Goal: Task Accomplishment & Management: Manage account settings

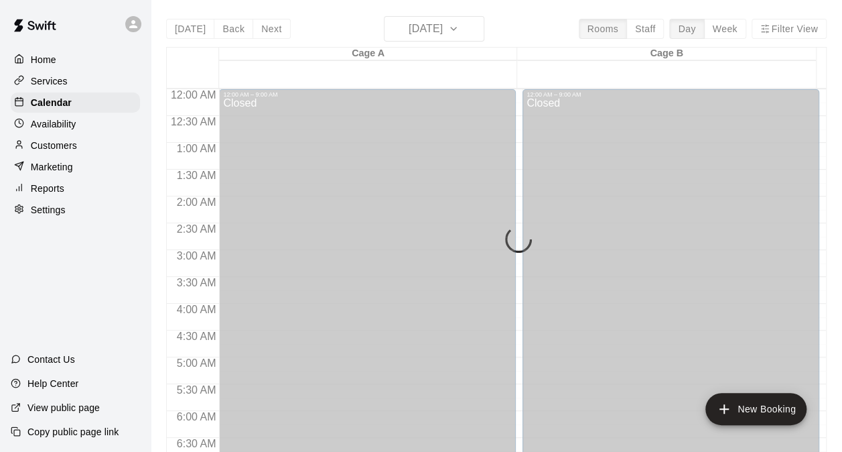
scroll to position [642, 0]
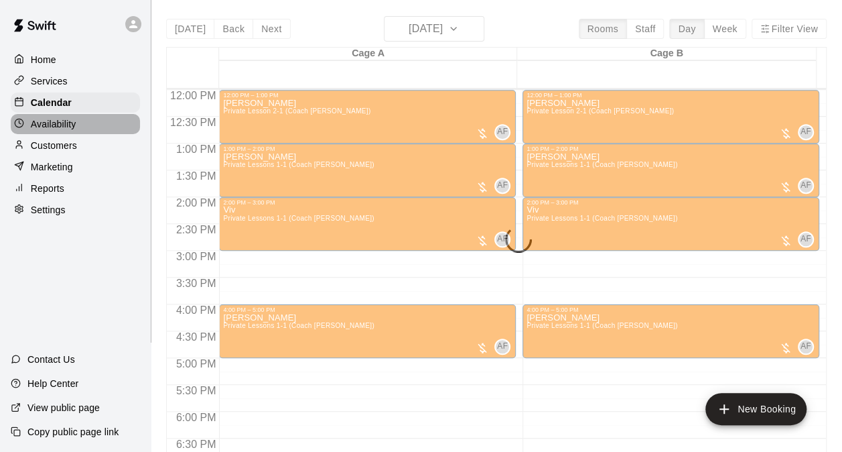
click at [48, 126] on p "Availability" at bounding box center [54, 123] width 46 height 13
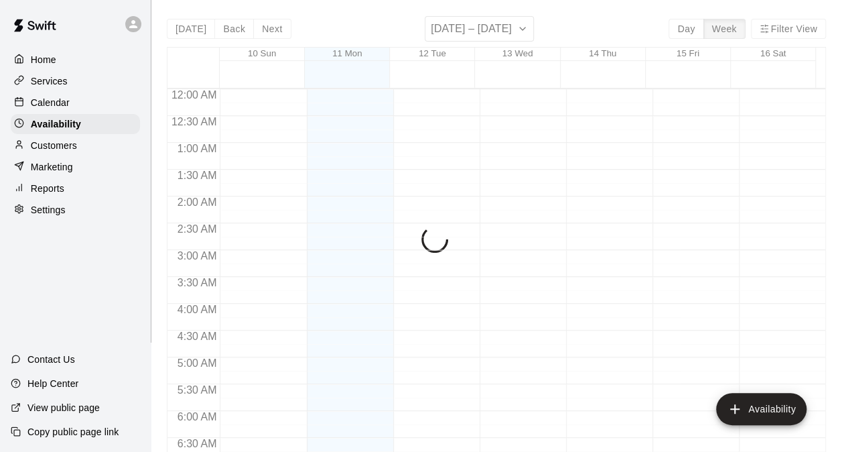
scroll to position [791, 0]
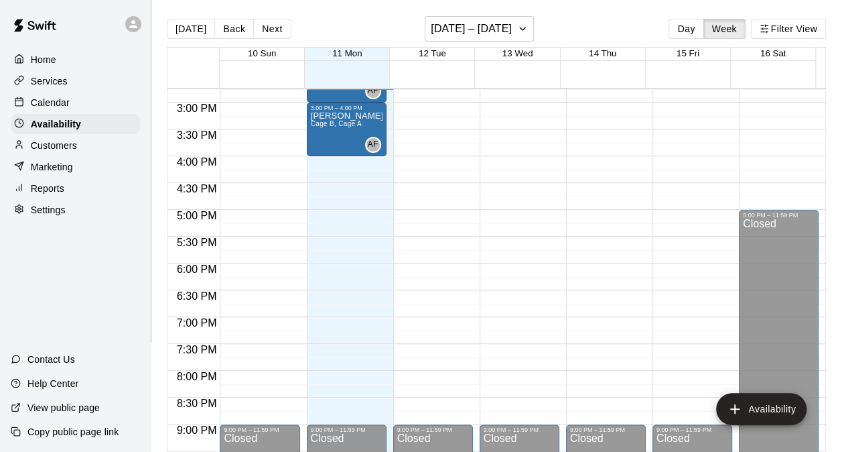
click at [53, 104] on p "Calendar" at bounding box center [50, 102] width 39 height 13
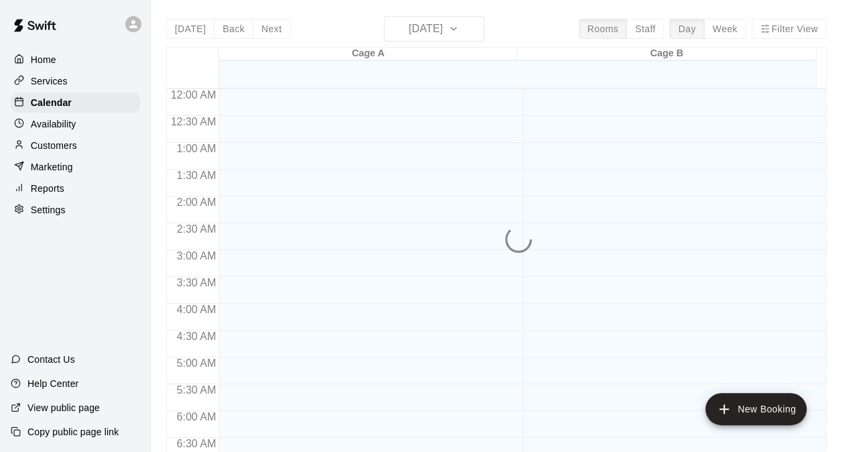
scroll to position [791, 0]
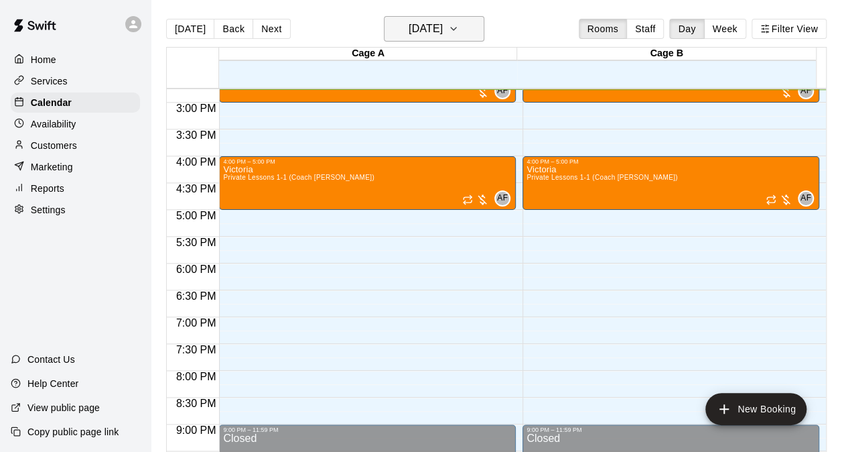
click at [459, 33] on icon "button" at bounding box center [453, 29] width 11 height 16
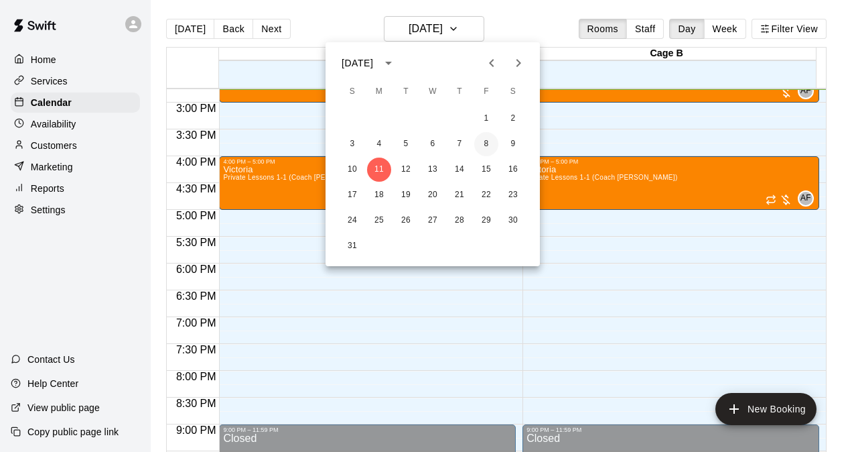
click at [484, 145] on button "8" at bounding box center [486, 144] width 24 height 24
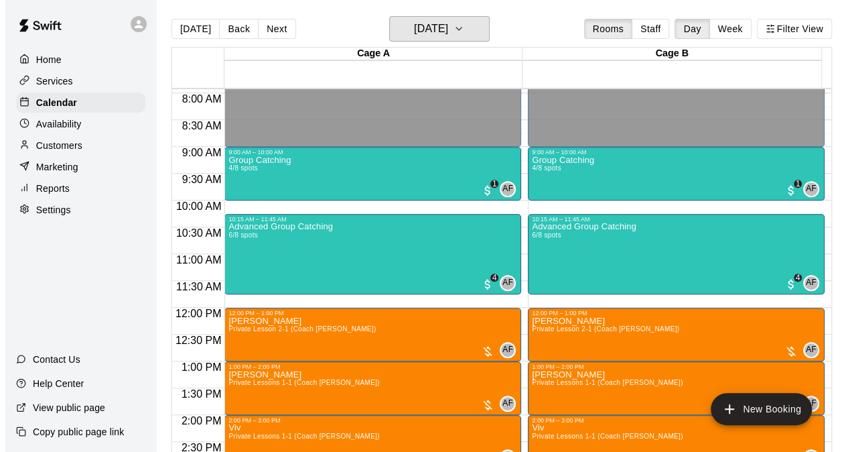
scroll to position [371, 0]
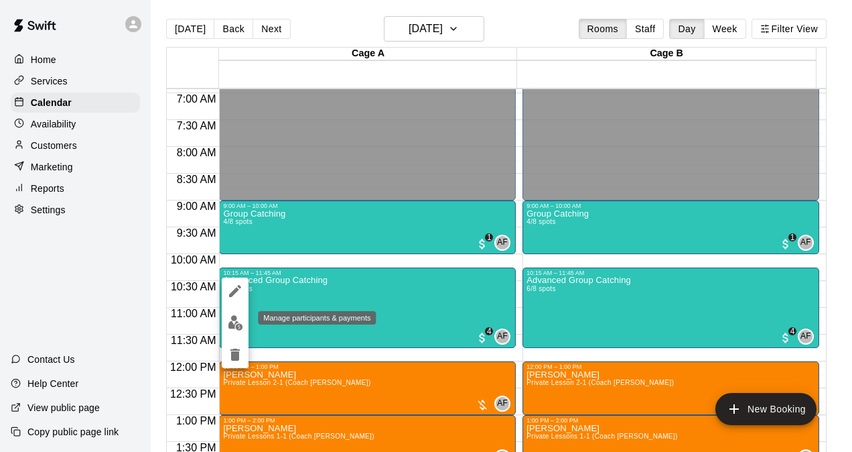
click at [236, 320] on img "edit" at bounding box center [235, 322] width 15 height 15
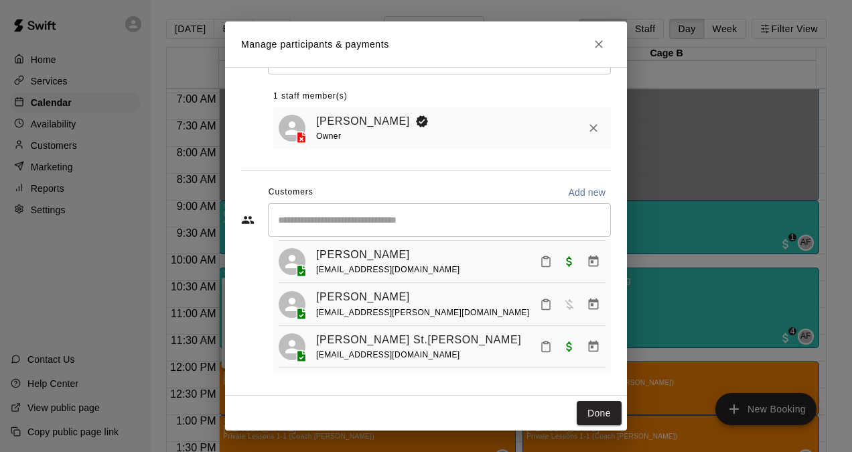
scroll to position [0, 0]
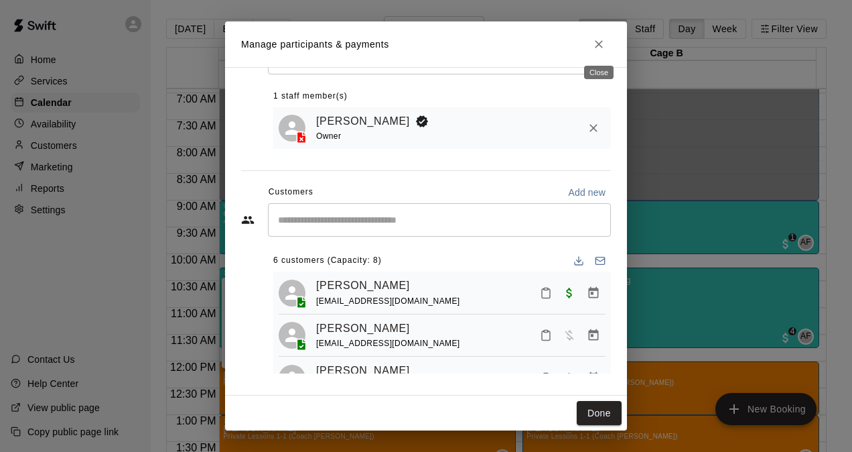
click at [604, 48] on icon "Close" at bounding box center [598, 44] width 13 height 13
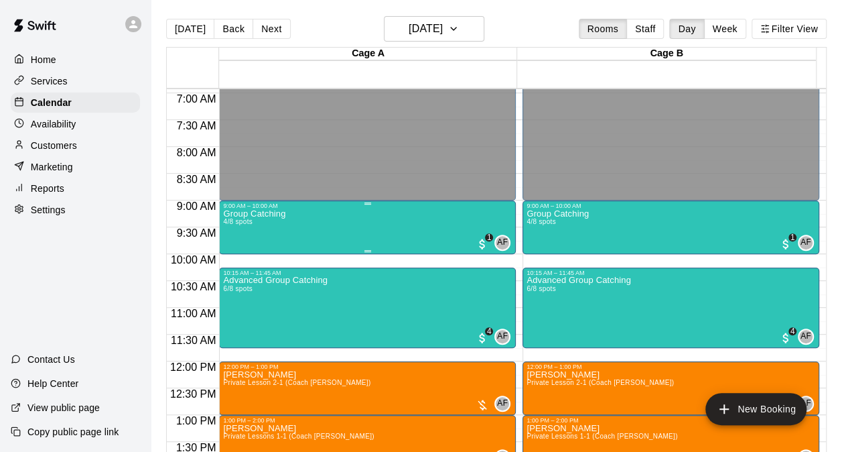
click at [346, 234] on div "Group Catching 4/8 spots AF 0 1" at bounding box center [367, 435] width 289 height 452
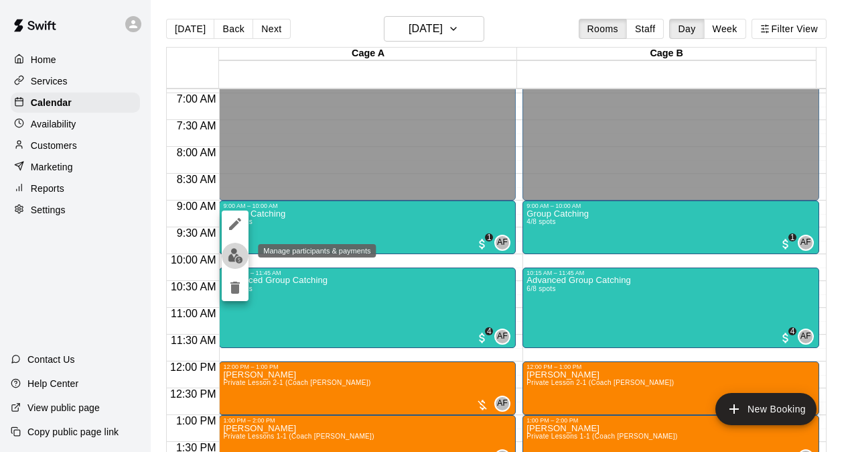
click at [232, 257] on img "edit" at bounding box center [235, 255] width 15 height 15
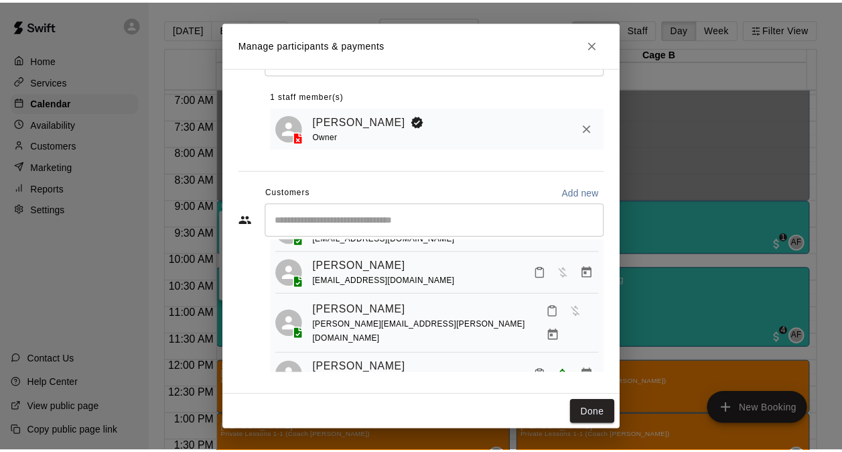
scroll to position [80, 0]
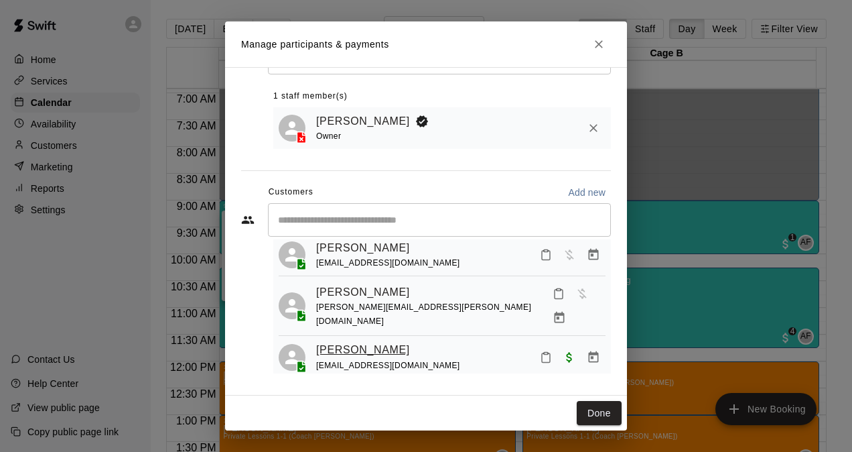
click at [362, 341] on link "[PERSON_NAME]" at bounding box center [363, 349] width 94 height 17
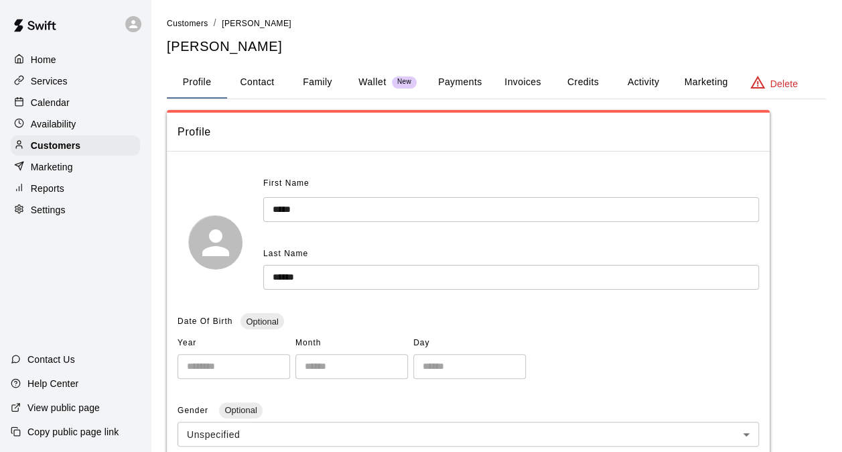
click at [261, 75] on button "Contact" at bounding box center [257, 82] width 60 height 32
select select "**"
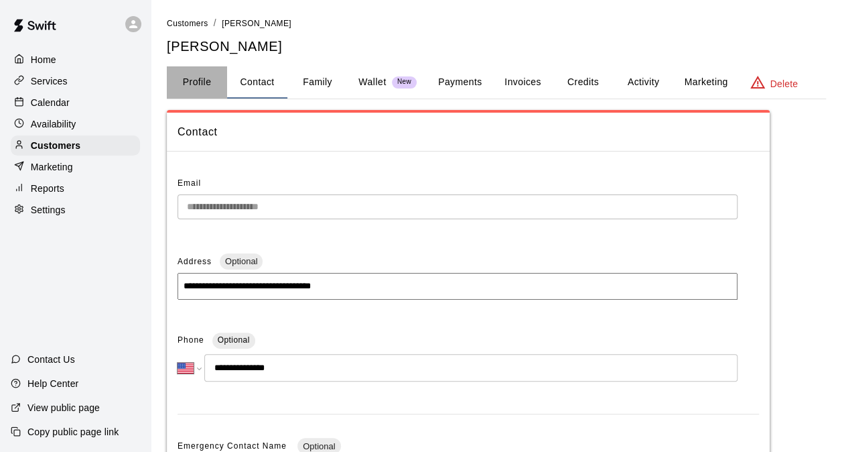
click at [198, 82] on button "Profile" at bounding box center [197, 82] width 60 height 32
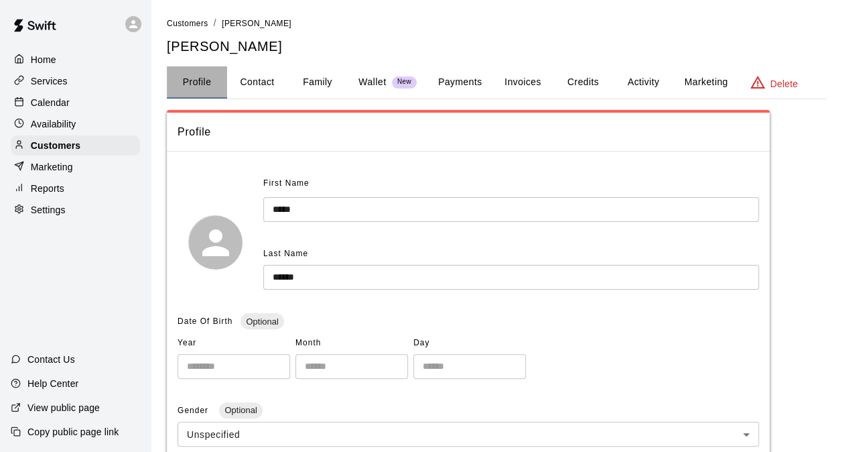
click at [200, 75] on button "Profile" at bounding box center [197, 82] width 60 height 32
click at [252, 77] on button "Contact" at bounding box center [257, 82] width 60 height 32
select select "**"
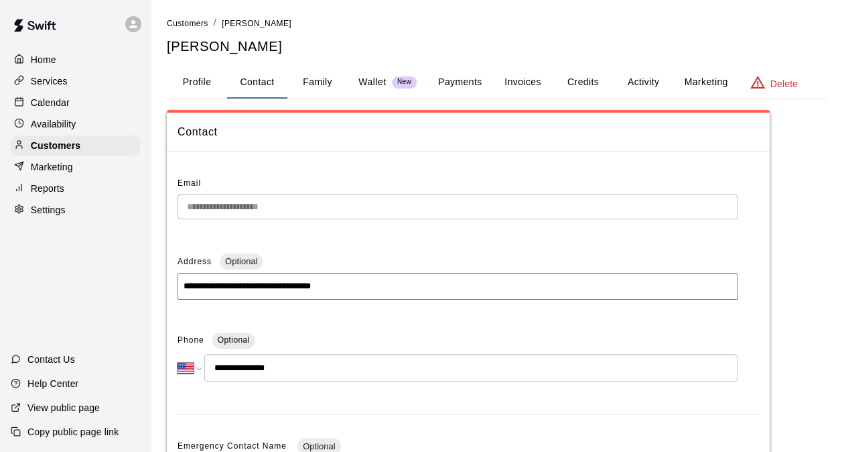
click at [332, 86] on button "Family" at bounding box center [317, 82] width 60 height 32
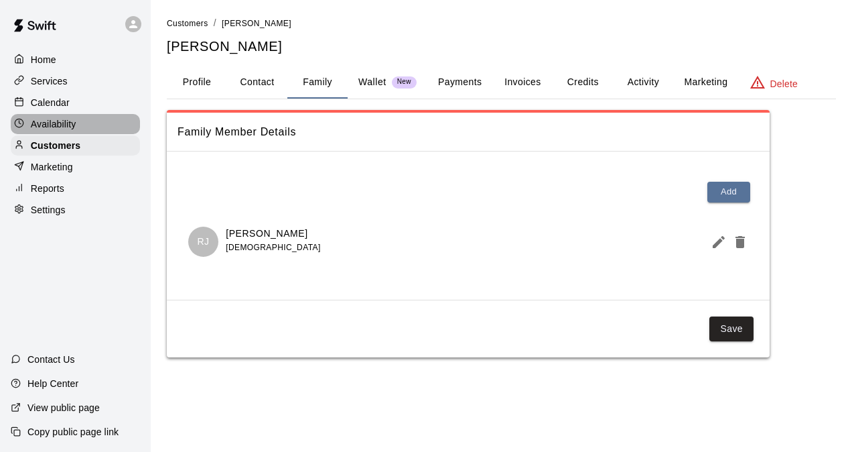
click at [51, 126] on p "Availability" at bounding box center [54, 123] width 46 height 13
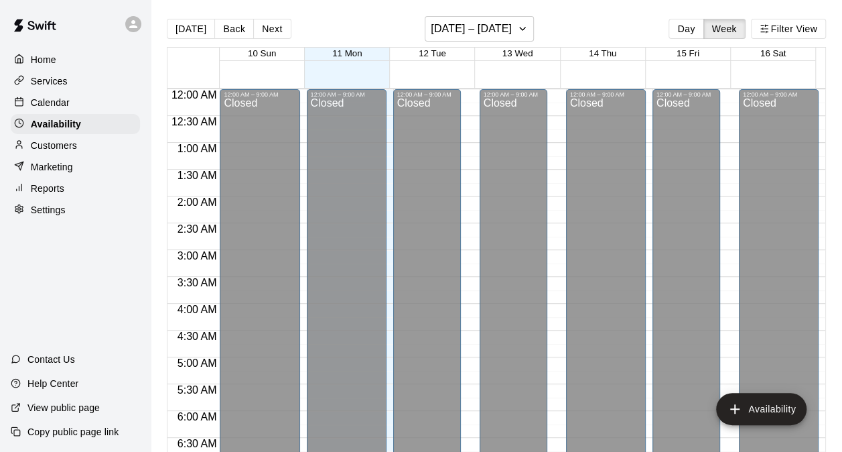
scroll to position [795, 0]
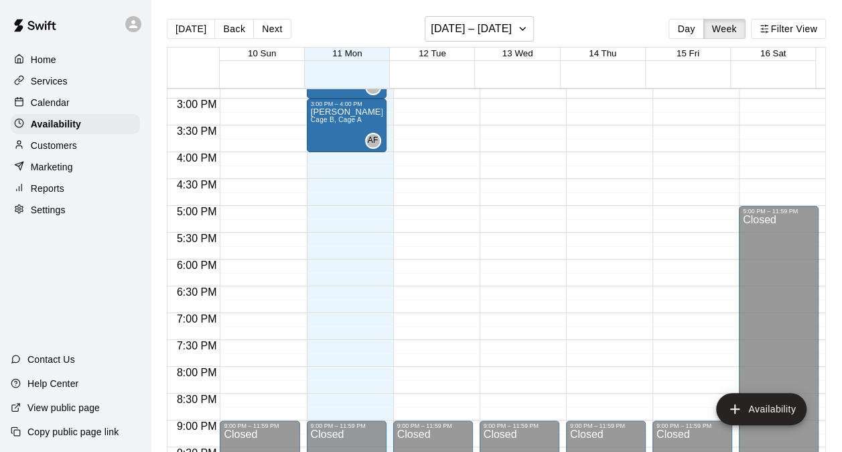
click at [48, 102] on p "Calendar" at bounding box center [50, 102] width 39 height 13
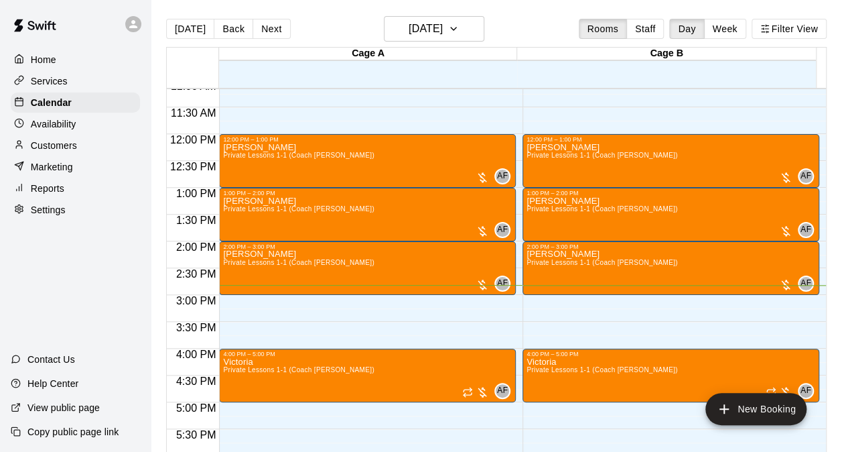
scroll to position [595, 0]
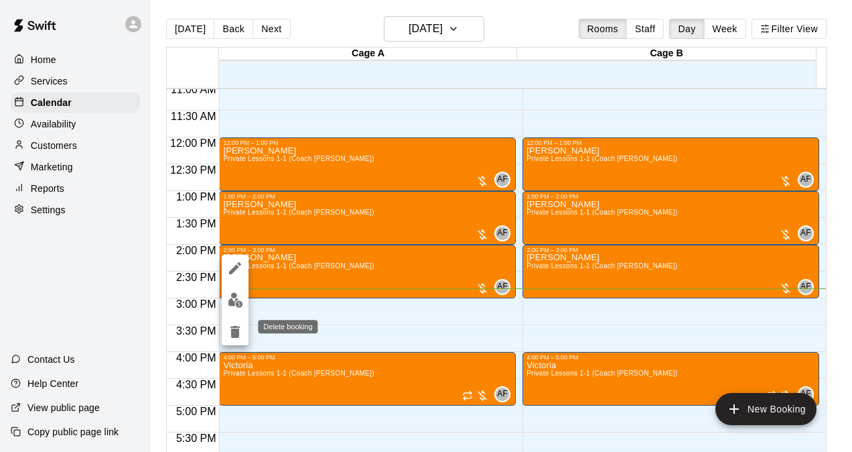
click at [234, 334] on icon "delete" at bounding box center [234, 332] width 9 height 12
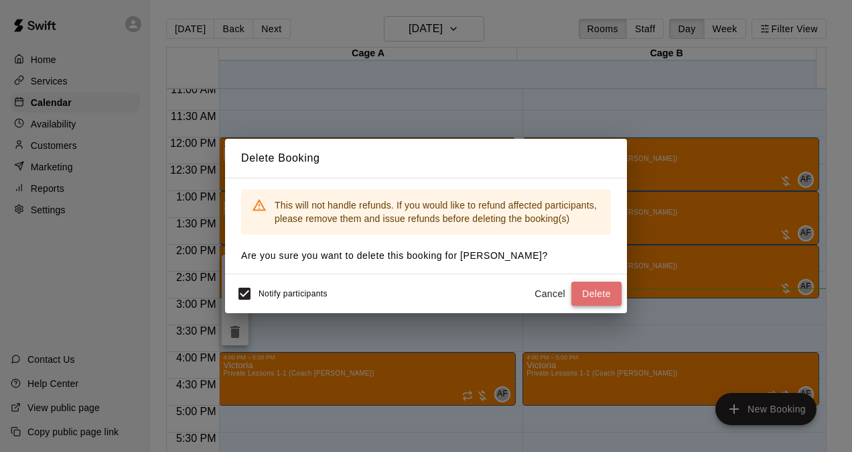
click at [590, 295] on button "Delete" at bounding box center [596, 293] width 50 height 25
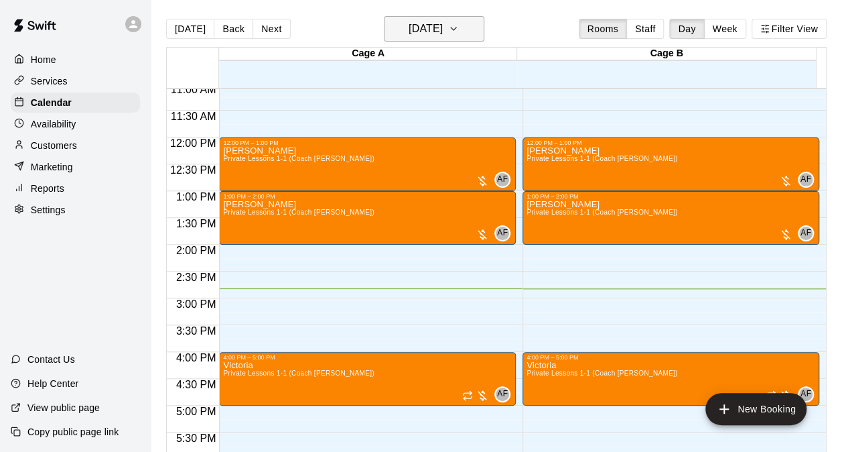
click at [459, 31] on icon "button" at bounding box center [453, 29] width 11 height 16
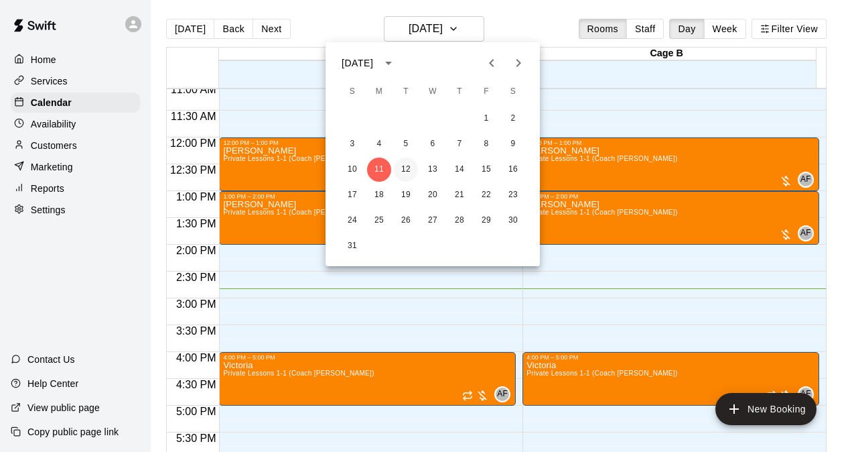
click at [407, 171] on button "12" at bounding box center [406, 169] width 24 height 24
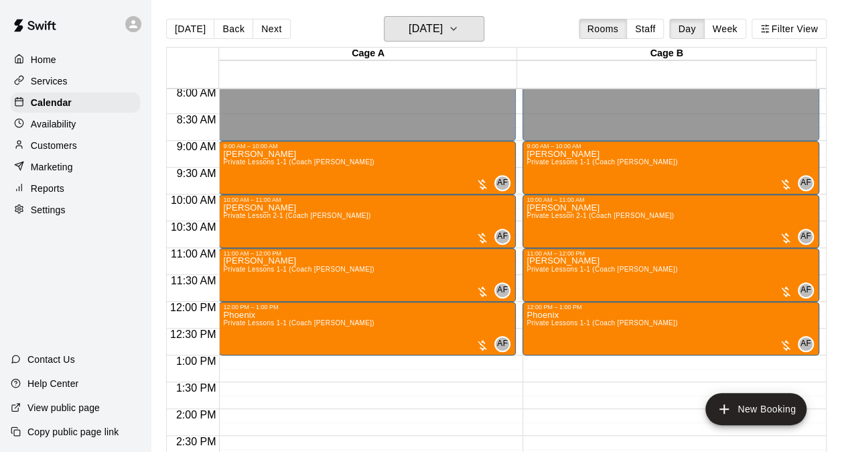
scroll to position [433, 0]
